Goal: Register for event/course: Sign up to attend an event or enroll in a course

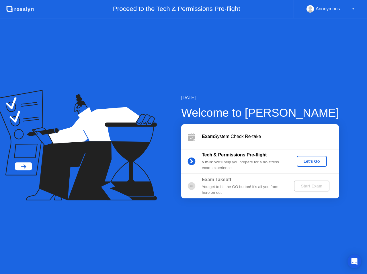
drag, startPoint x: 212, startPoint y: 218, endPoint x: 240, endPoint y: 196, distance: 35.9
click at [214, 216] on div "[DATE] Welcome to [PERSON_NAME] Exam System Check Re-take Tech & Permissions Pr…" at bounding box center [183, 145] width 367 height 255
click at [315, 161] on div "Let's Go" at bounding box center [312, 161] width 26 height 5
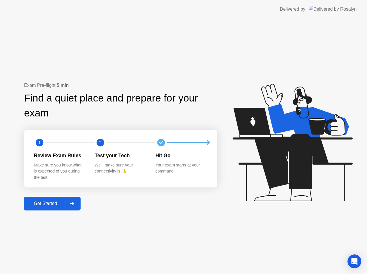
click at [49, 209] on button "Get Started" at bounding box center [52, 203] width 57 height 14
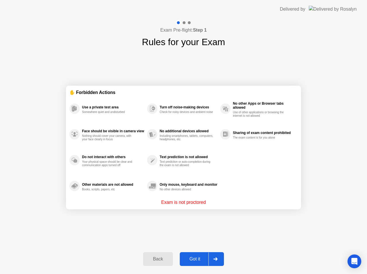
click at [200, 257] on div "Got it" at bounding box center [195, 258] width 27 height 5
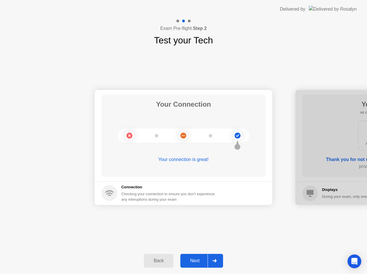
click at [200, 258] on div "Next" at bounding box center [195, 260] width 26 height 5
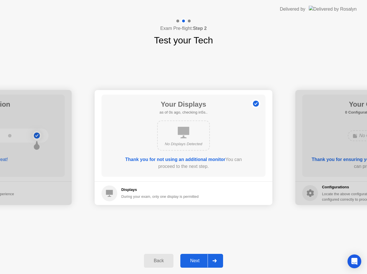
click at [200, 256] on button "Next" at bounding box center [202, 260] width 43 height 14
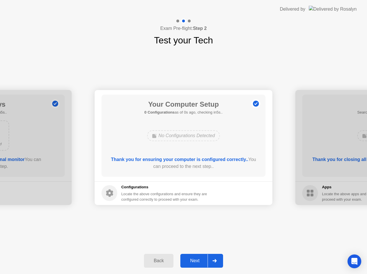
click at [200, 256] on button "Next" at bounding box center [202, 260] width 43 height 14
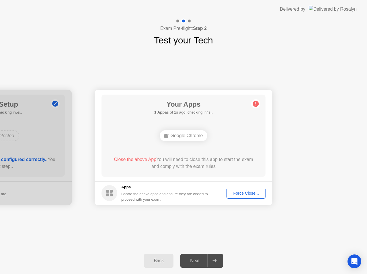
click at [242, 192] on div "Force Close..." at bounding box center [246, 193] width 35 height 5
click at [243, 191] on div "Force Close..." at bounding box center [246, 193] width 35 height 5
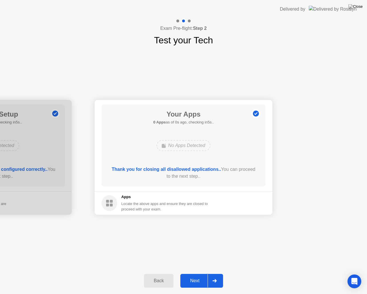
click at [189, 273] on div "Next" at bounding box center [195, 280] width 26 height 5
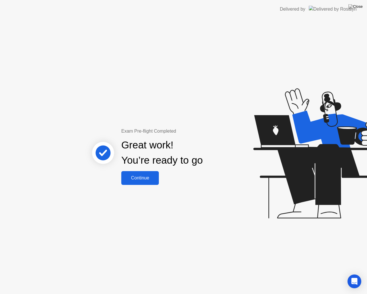
click at [141, 178] on div "Continue" at bounding box center [140, 177] width 34 height 5
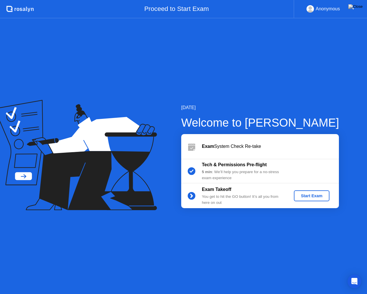
click at [311, 197] on div "Start Exam" at bounding box center [312, 195] width 31 height 5
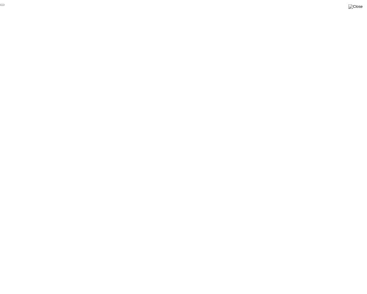
click div "End Proctoring Session"
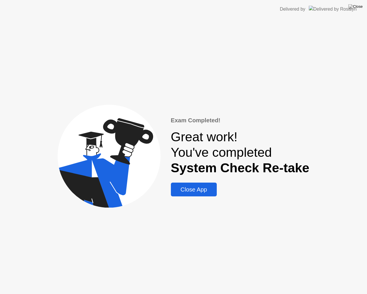
drag, startPoint x: 201, startPoint y: 186, endPoint x: 201, endPoint y: 189, distance: 3.4
click at [201, 189] on div "Close App" at bounding box center [194, 189] width 42 height 7
